Goal: Find specific page/section: Find specific page/section

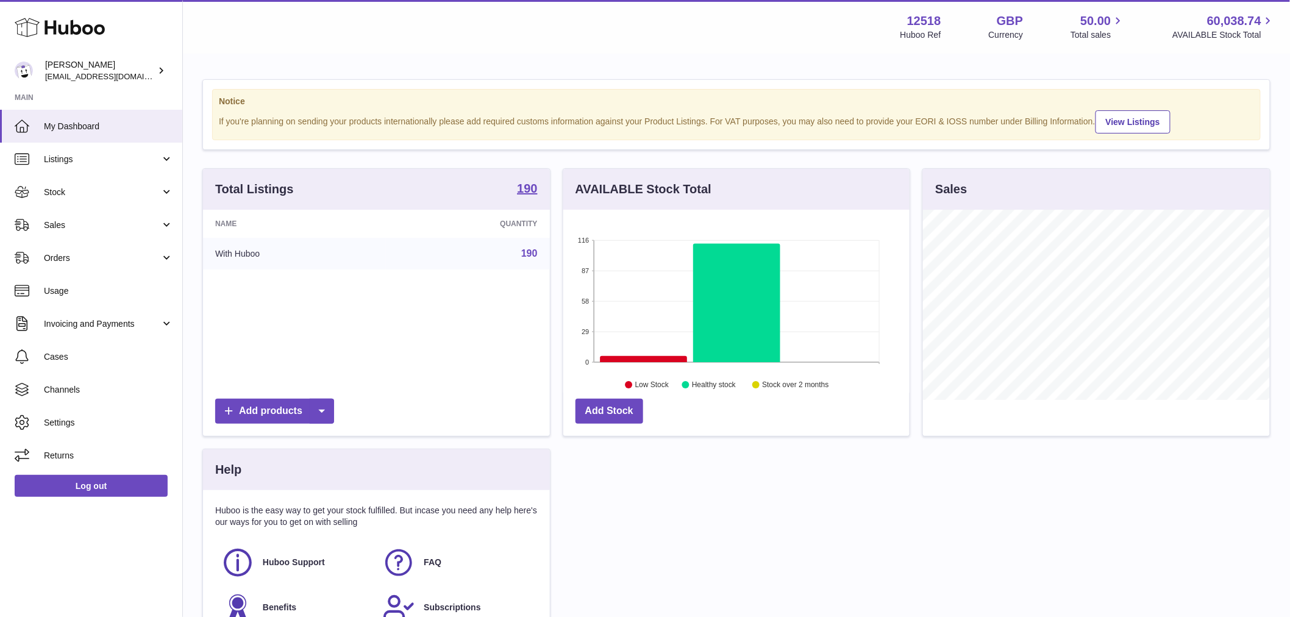
scroll to position [190, 346]
drag, startPoint x: 92, startPoint y: 179, endPoint x: 105, endPoint y: 194, distance: 19.4
click at [92, 179] on link "Stock" at bounding box center [91, 192] width 182 height 33
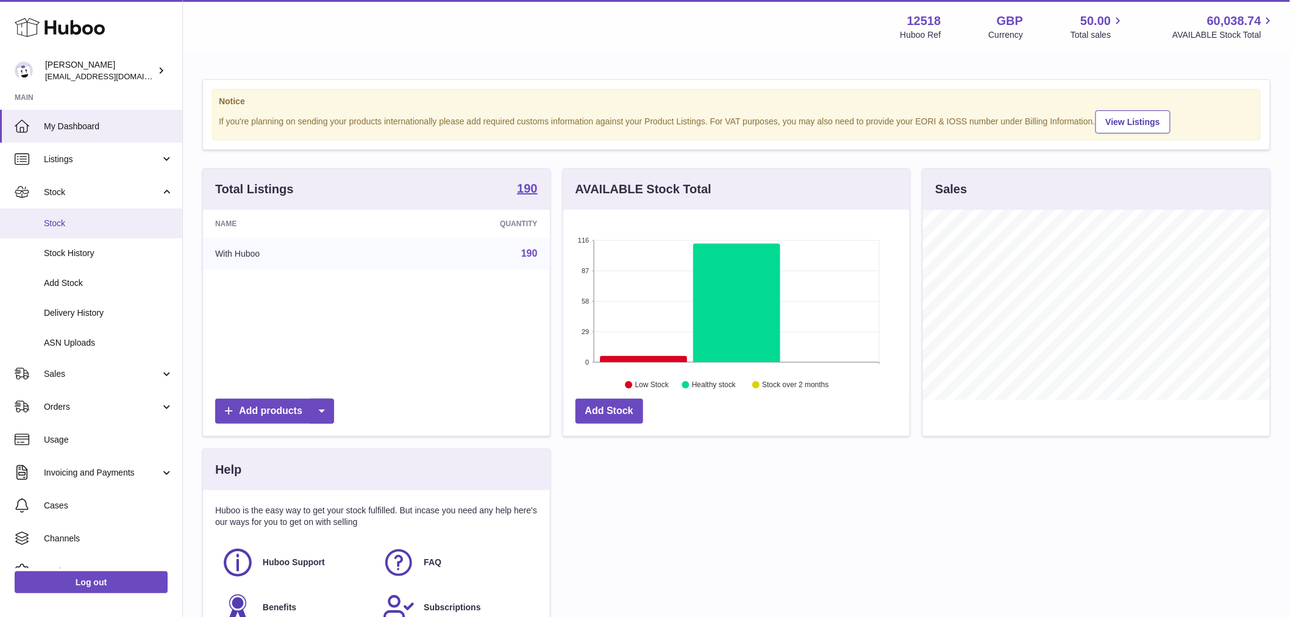
click at [85, 228] on span "Stock" at bounding box center [108, 224] width 129 height 12
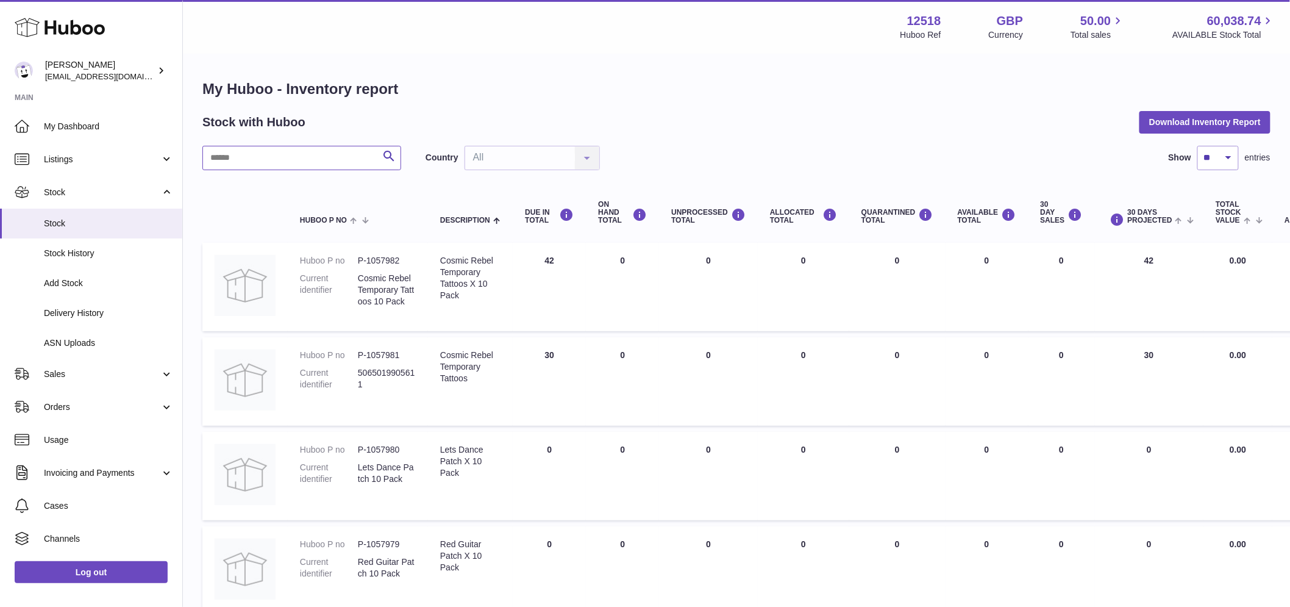
click at [274, 151] on input "text" at bounding box center [301, 158] width 199 height 24
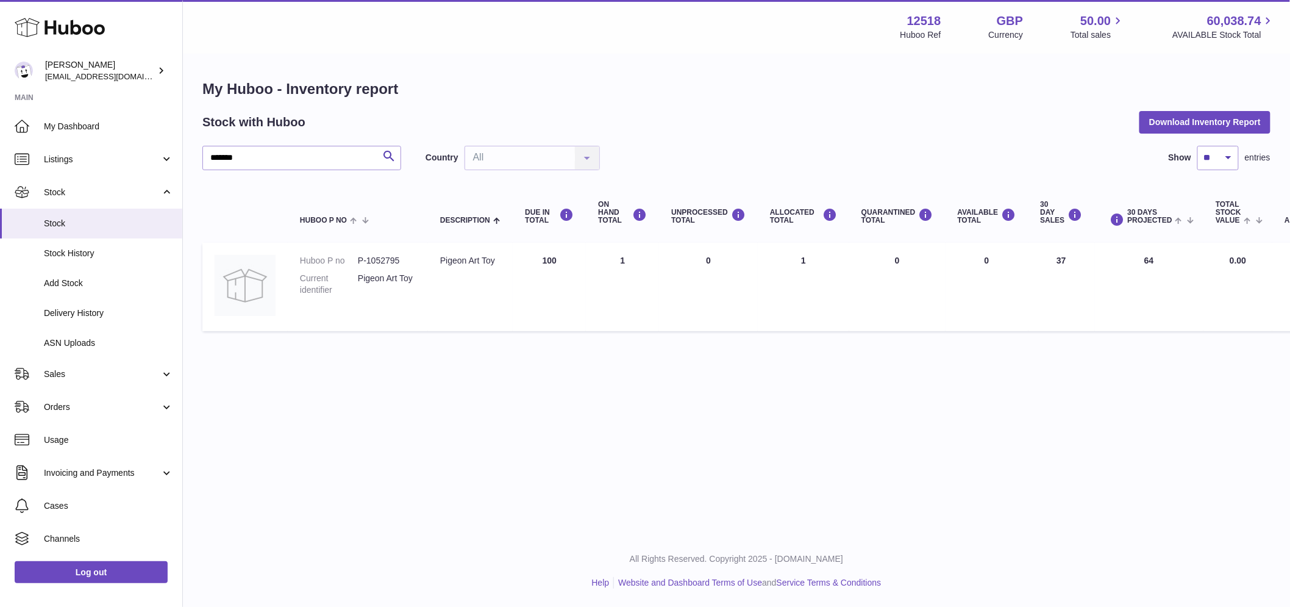
click at [461, 266] on div "Pigeon Art Toy" at bounding box center [470, 261] width 60 height 12
drag, startPoint x: 302, startPoint y: 166, endPoint x: 299, endPoint y: 154, distance: 12.0
click at [301, 163] on input "*******" at bounding box center [301, 158] width 199 height 24
type input "*******"
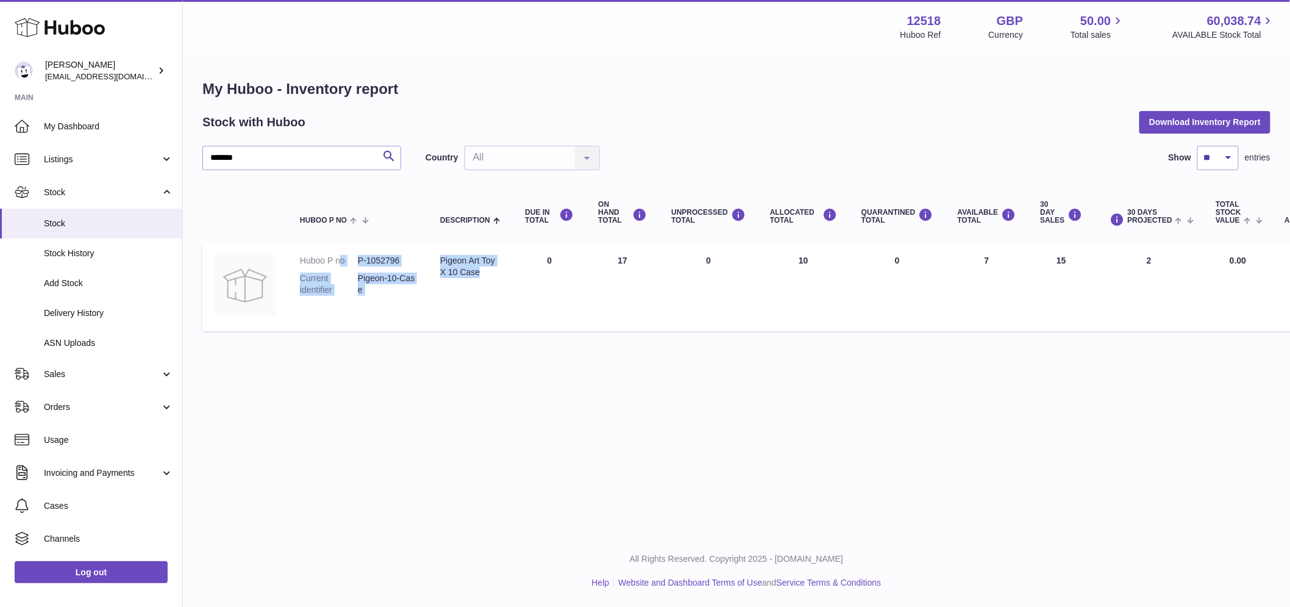
drag, startPoint x: 504, startPoint y: 273, endPoint x: 343, endPoint y: 252, distance: 162.2
click at [343, 252] on tr "Huboo P no P-1052796 Current identifier Pigeon-10-Case Description Pigeon Art T…" at bounding box center [763, 287] width 1122 height 88
click at [404, 260] on dd "P-1052796" at bounding box center [387, 261] width 58 height 12
drag, startPoint x: 505, startPoint y: 270, endPoint x: 356, endPoint y: 258, distance: 149.3
click at [356, 258] on tr "Huboo P no P-1052796 Current identifier Pigeon-10-Case Description Pigeon Art T…" at bounding box center [763, 287] width 1122 height 88
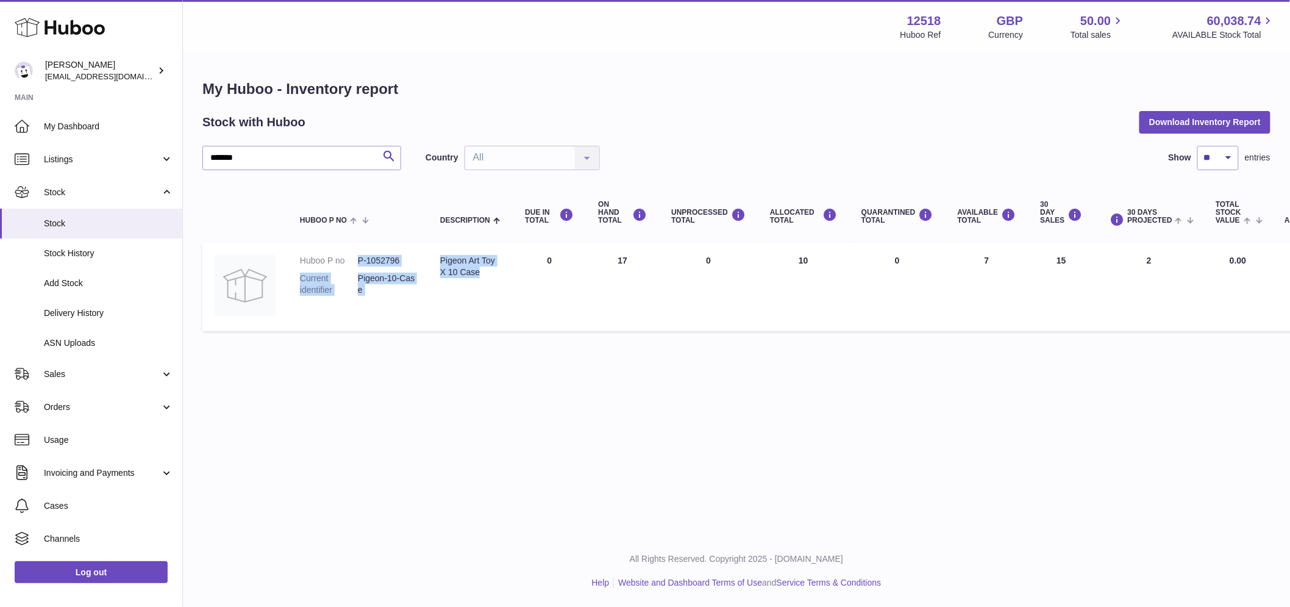
copy tr "P-1052796 Current identifier Pigeon-10-Case Description Pigeon Art Toy X 10 Case"
